Goal: Use online tool/utility: Utilize a website feature to perform a specific function

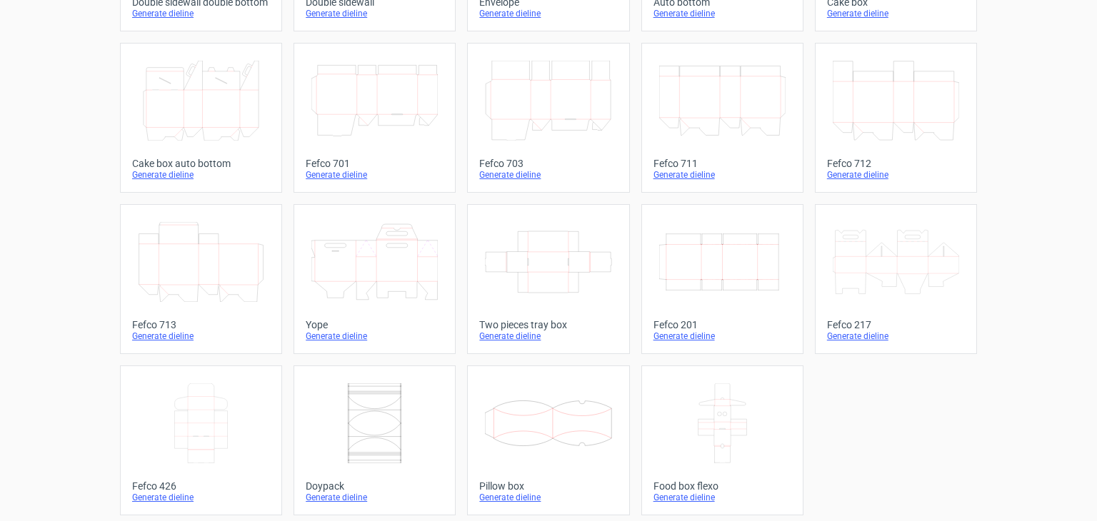
scroll to position [370, 0]
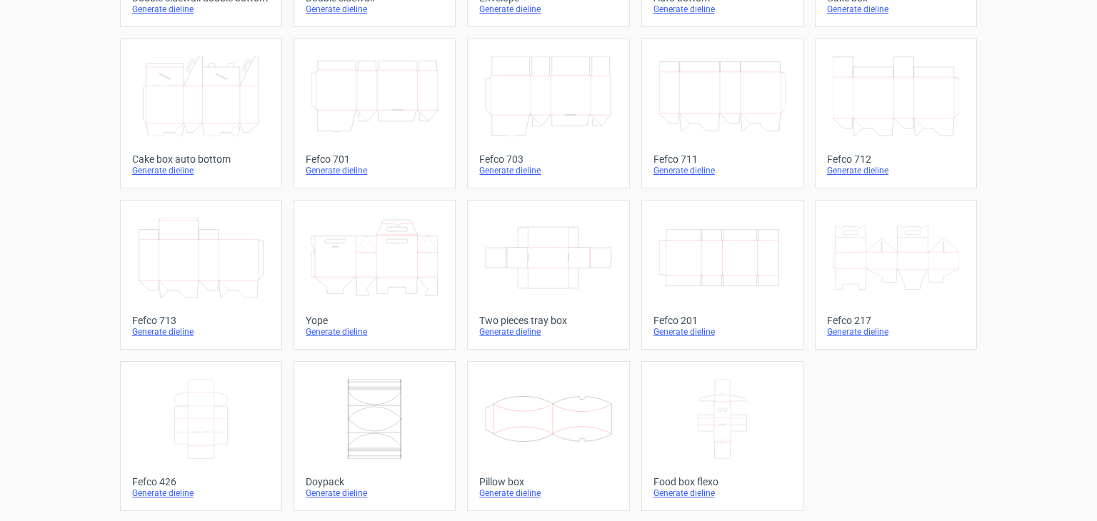
click at [724, 256] on icon "Width Depth Height" at bounding box center [722, 258] width 126 height 80
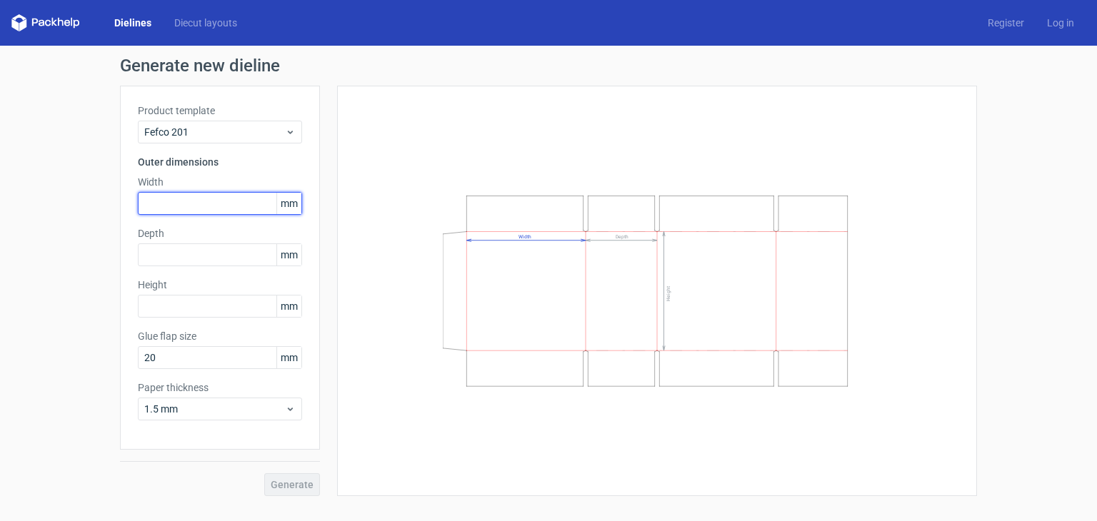
click at [186, 201] on input "text" at bounding box center [220, 203] width 164 height 23
type input "440"
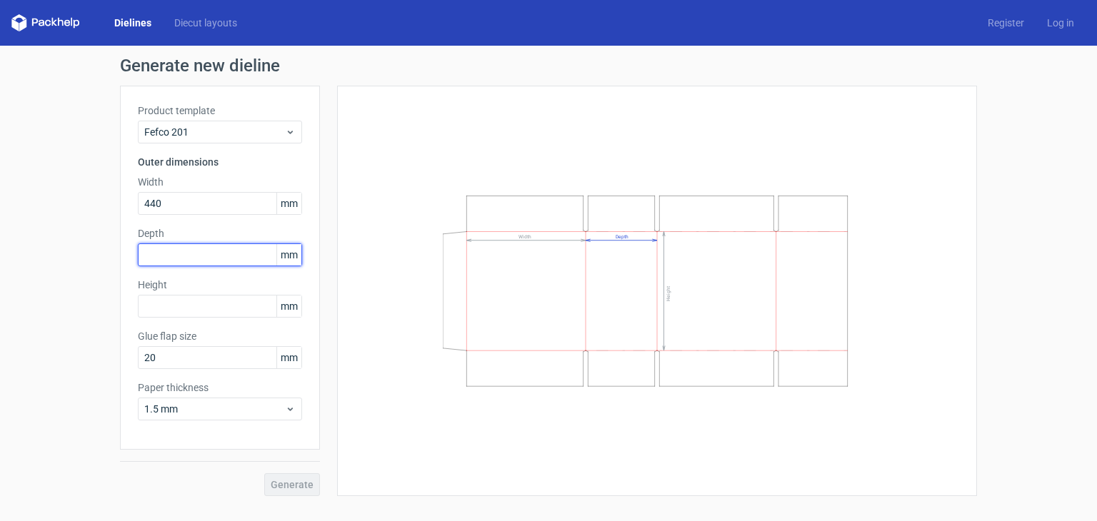
click at [160, 256] on input "text" at bounding box center [220, 254] width 164 height 23
paste input "195"
type input "195"
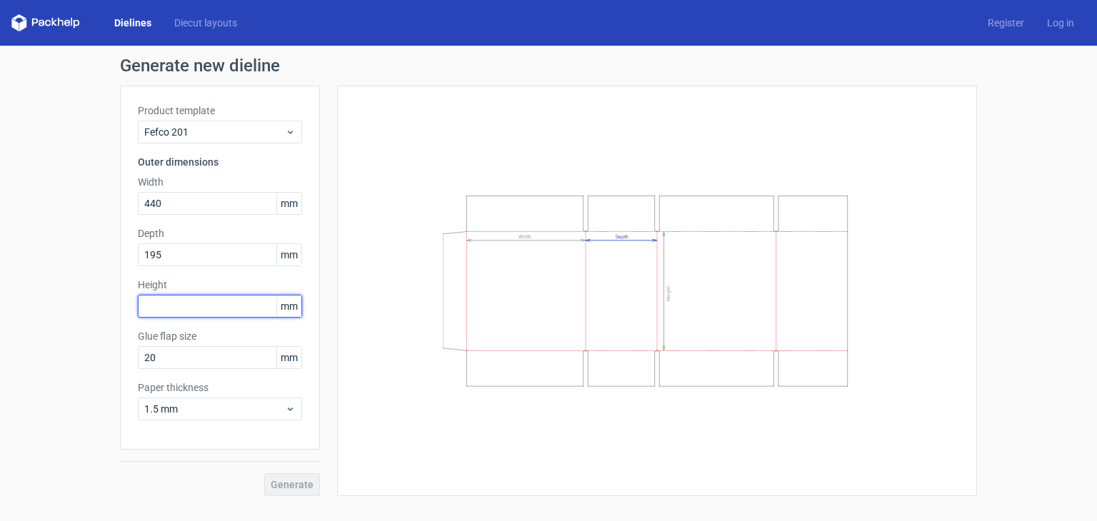
click at [200, 304] on input "text" at bounding box center [220, 306] width 164 height 23
paste input "95"
type input "95"
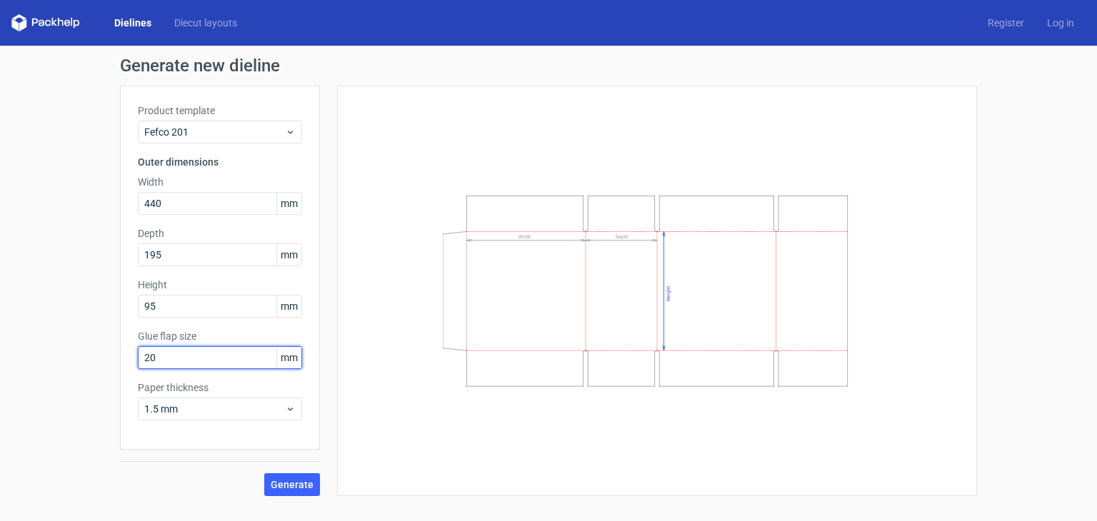
click at [194, 364] on input "20" at bounding box center [220, 357] width 164 height 23
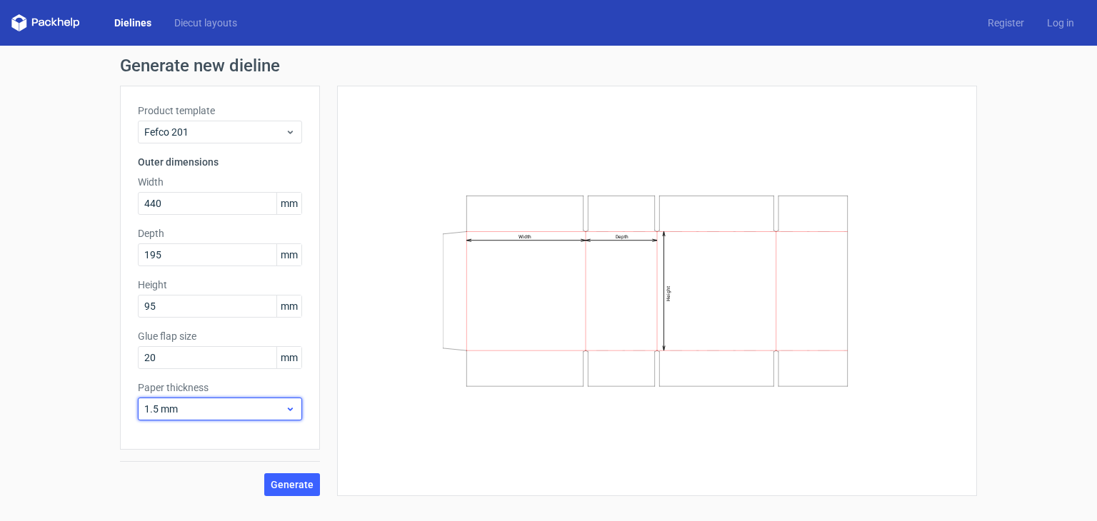
click at [193, 409] on span "1.5 mm" at bounding box center [214, 409] width 141 height 14
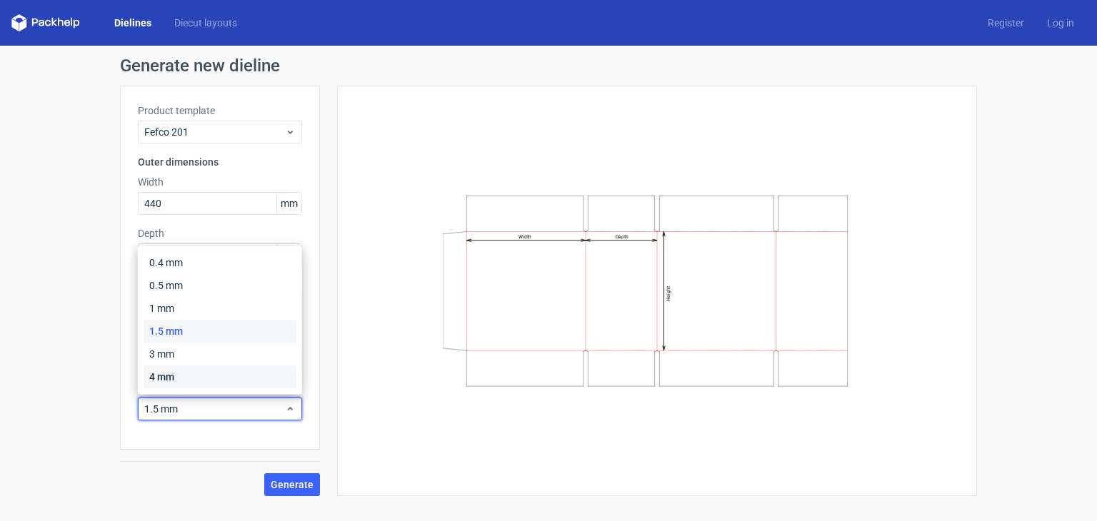
click at [183, 378] on div "4 mm" at bounding box center [220, 377] width 153 height 23
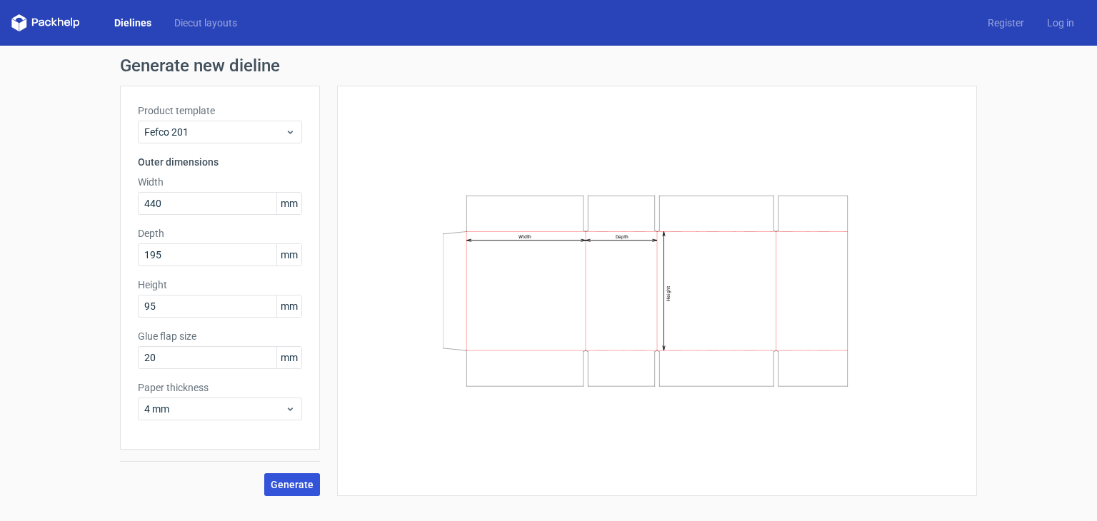
click at [283, 475] on button "Generate" at bounding box center [292, 484] width 56 height 23
